Goal: Navigation & Orientation: Find specific page/section

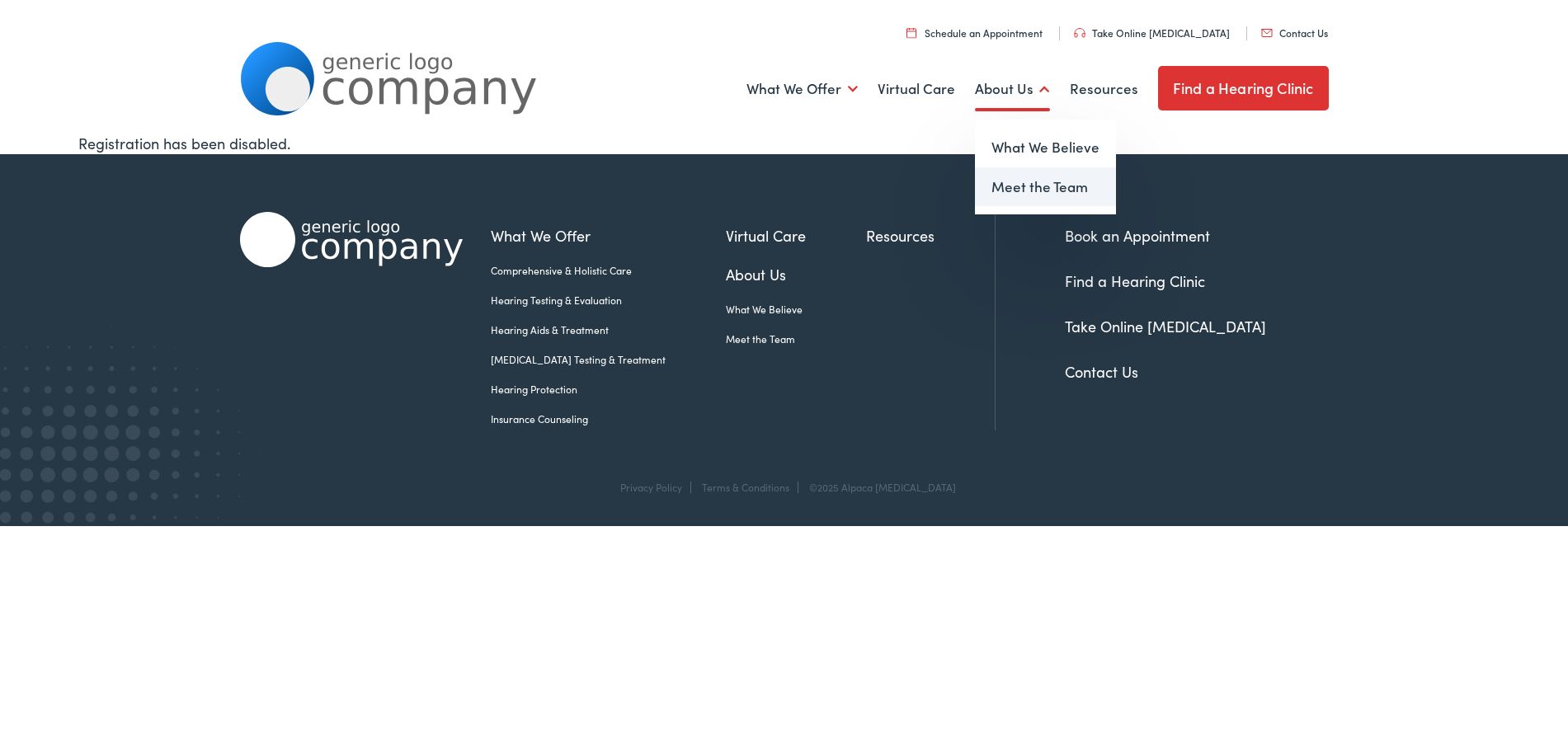
click at [1023, 192] on link "Meet the Team" at bounding box center [1045, 187] width 141 height 40
